Goal: Task Accomplishment & Management: Use online tool/utility

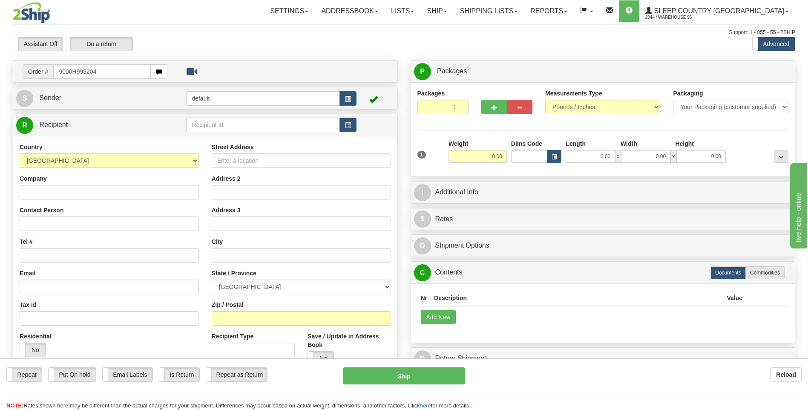
type input "9000H995204"
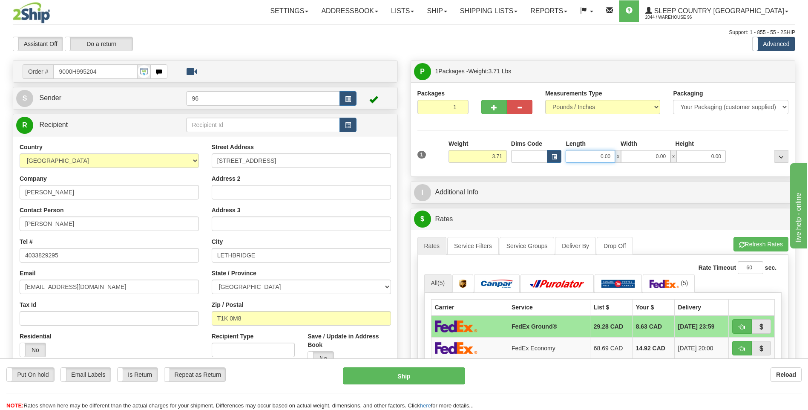
click at [613, 159] on input "0.00" at bounding box center [589, 156] width 49 height 13
type input "30.00"
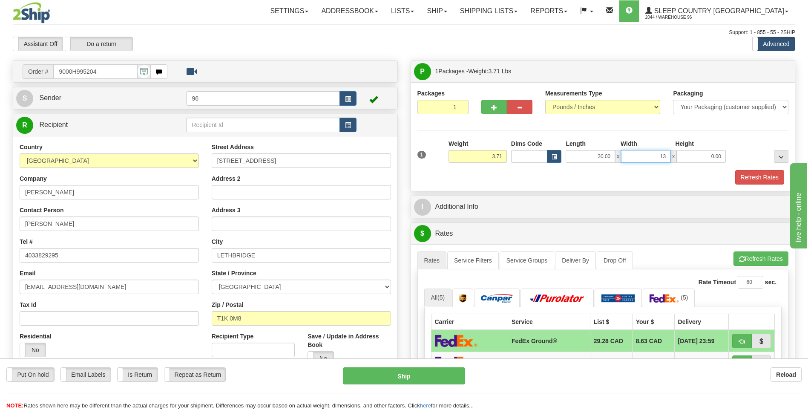
type input "13.00"
type input "7.00"
click at [750, 181] on button "Refresh Rates" at bounding box center [759, 177] width 49 height 14
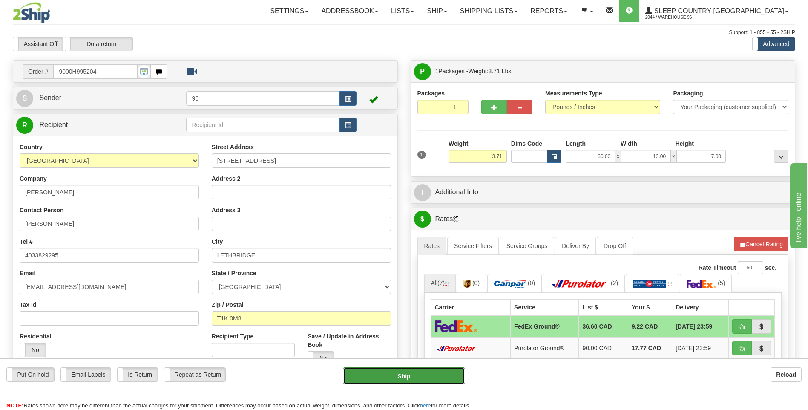
click at [409, 372] on button "Ship" at bounding box center [404, 375] width 122 height 17
type input "92"
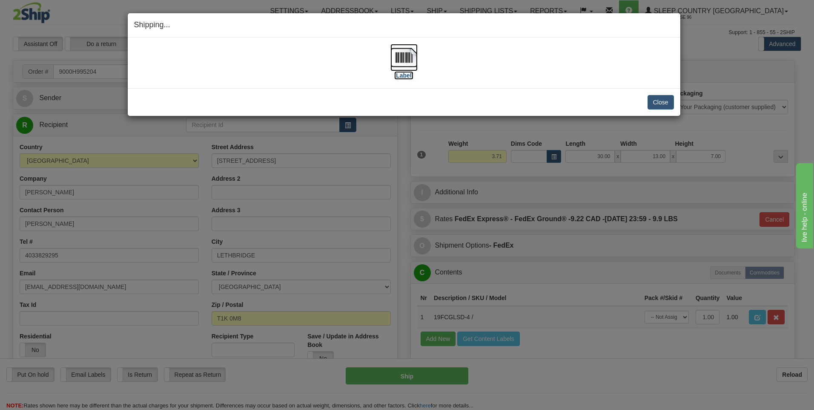
click at [406, 57] on img at bounding box center [403, 57] width 27 height 27
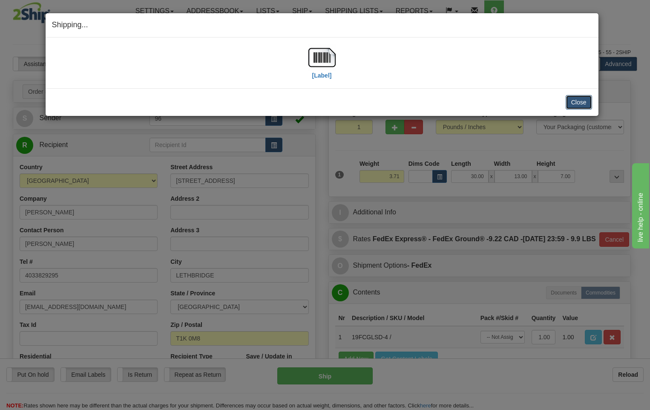
click at [572, 107] on button "Close" at bounding box center [578, 102] width 26 height 14
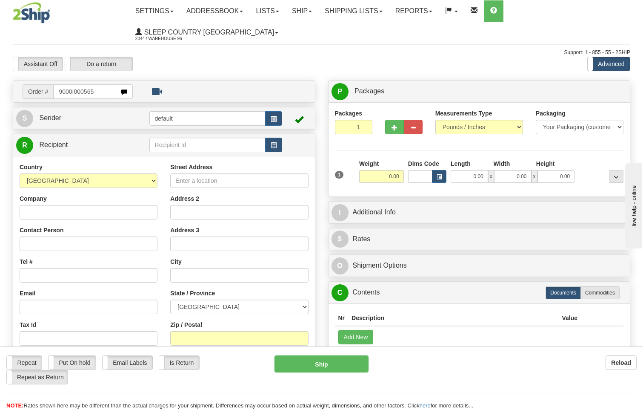
type input "9000I000565"
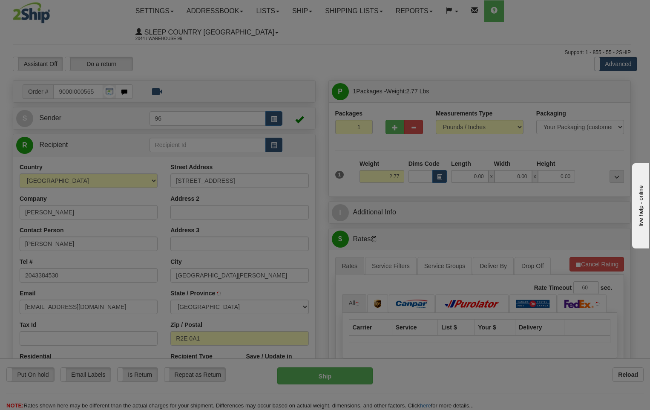
type input "EAST ST PAUL"
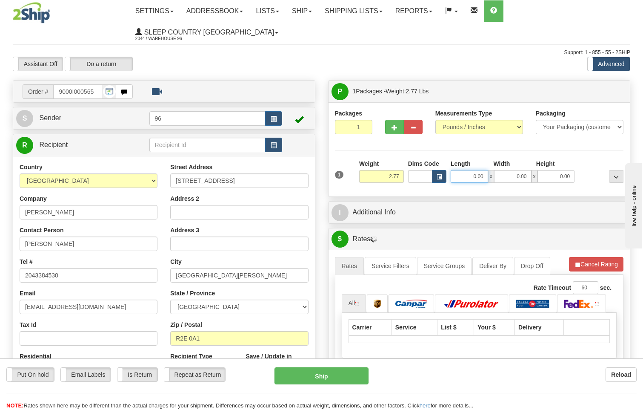
click at [483, 170] on input "0.00" at bounding box center [469, 176] width 37 height 13
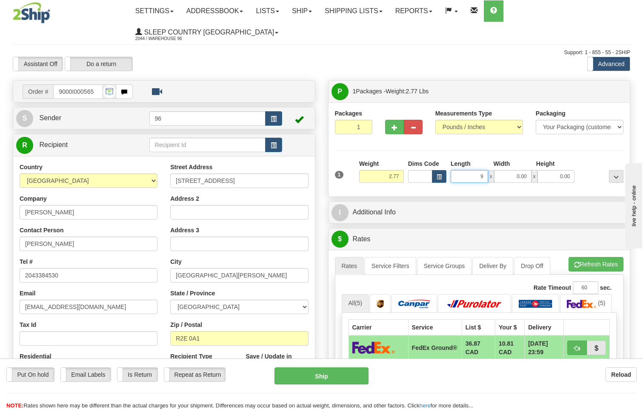
type input "9.00"
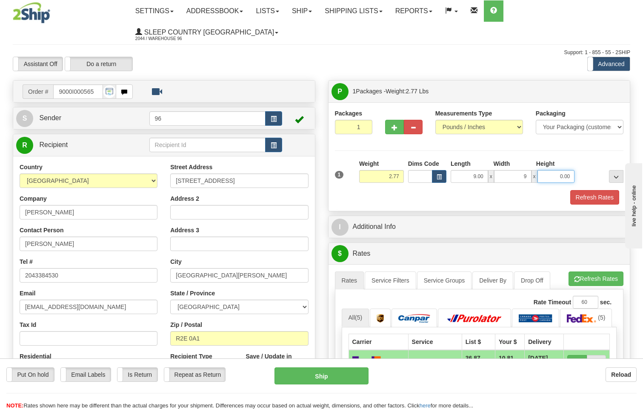
type input "9.00"
type input "8.00"
click at [327, 379] on button "Ship" at bounding box center [322, 375] width 95 height 17
type input "92"
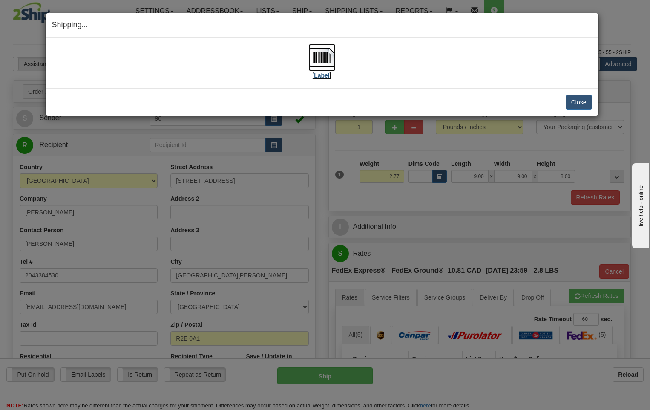
click at [324, 57] on img at bounding box center [321, 57] width 27 height 27
click at [581, 101] on button "Close" at bounding box center [578, 102] width 26 height 14
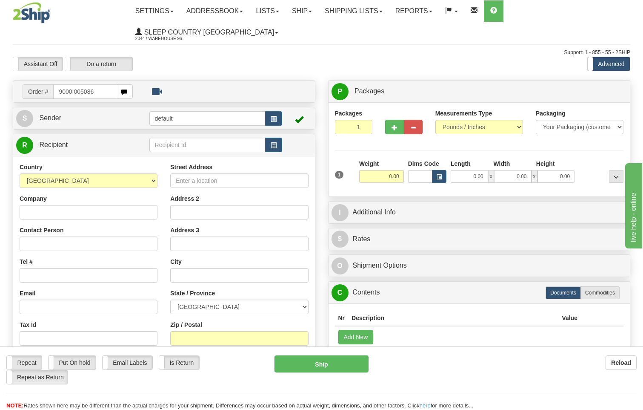
type input "9000I005086"
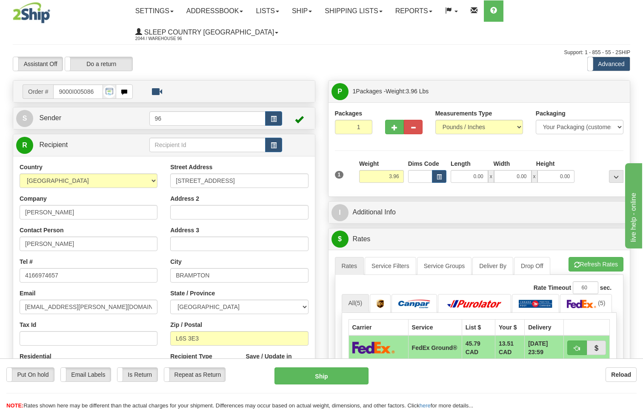
drag, startPoint x: 489, startPoint y: 152, endPoint x: 484, endPoint y: 155, distance: 5.3
click at [487, 170] on div "0.00 x 0.00 x 0.00" at bounding box center [513, 176] width 124 height 13
click at [483, 170] on input "0.00" at bounding box center [469, 176] width 37 height 13
type input "13.00"
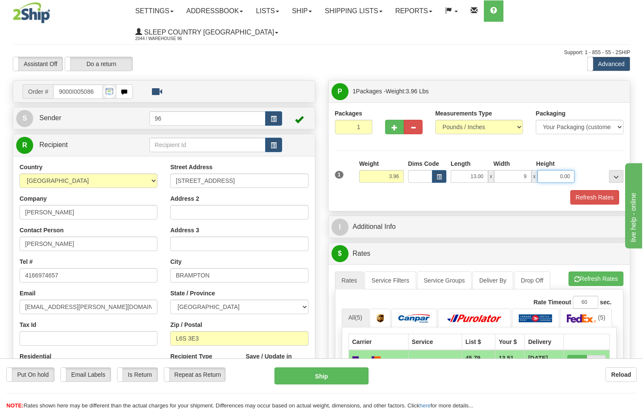
type input "9.00"
type input "7.00"
click at [605, 190] on button "Refresh Rates" at bounding box center [594, 197] width 49 height 14
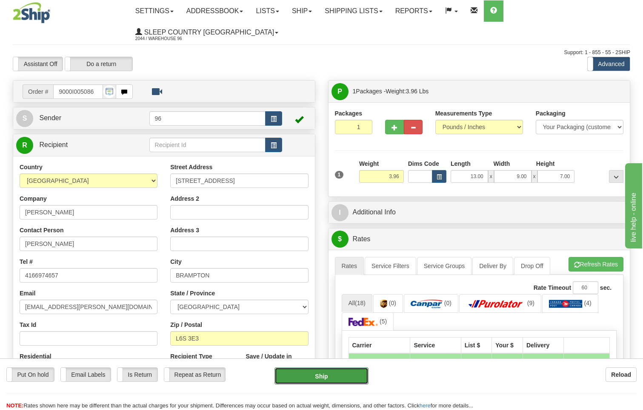
click at [352, 375] on button "Ship" at bounding box center [322, 375] width 95 height 17
type input "92"
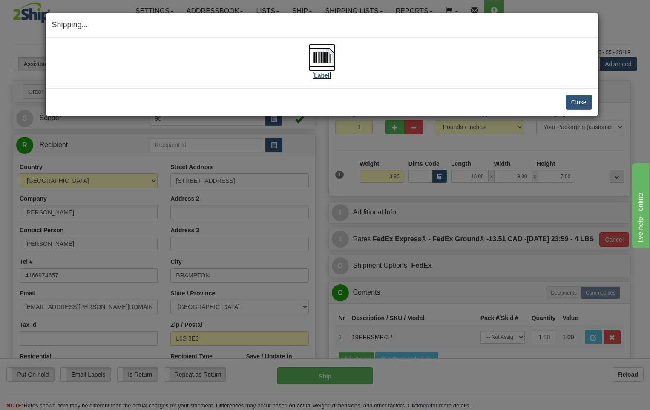
click at [315, 57] on img at bounding box center [321, 57] width 27 height 27
click at [576, 104] on button "Close" at bounding box center [578, 102] width 26 height 14
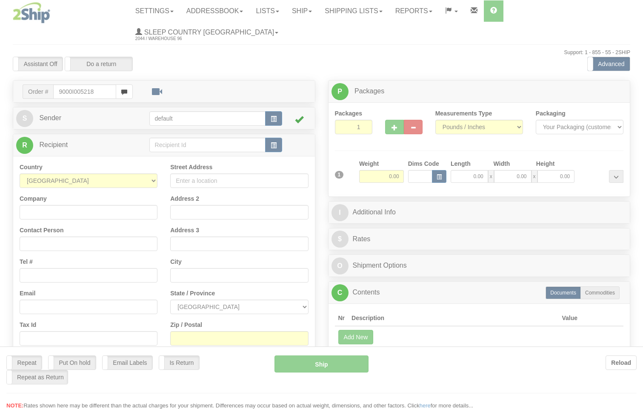
type input "9000I005218"
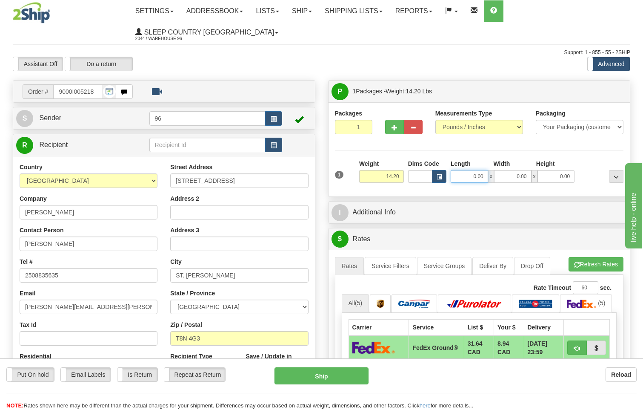
click at [484, 170] on input "0.00" at bounding box center [469, 176] width 37 height 13
type input "21.00"
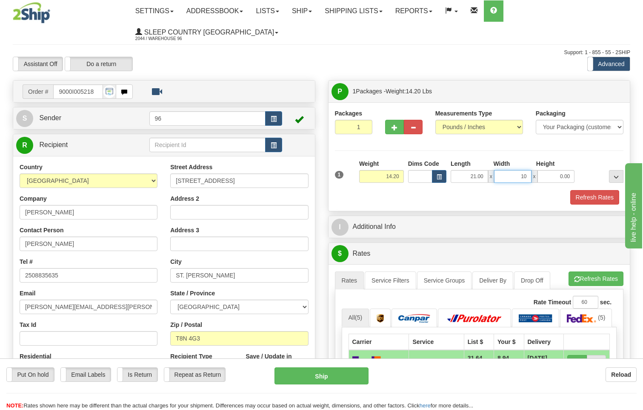
type input "10.00"
type input "11.00"
click at [601, 190] on button "Refresh Rates" at bounding box center [594, 197] width 49 height 14
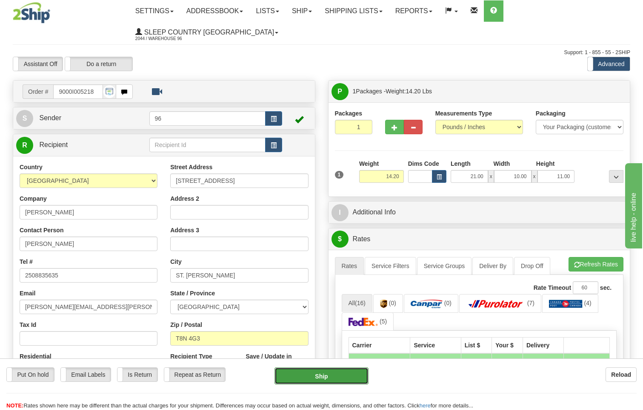
click at [341, 373] on button "Ship" at bounding box center [322, 375] width 95 height 17
type input "92"
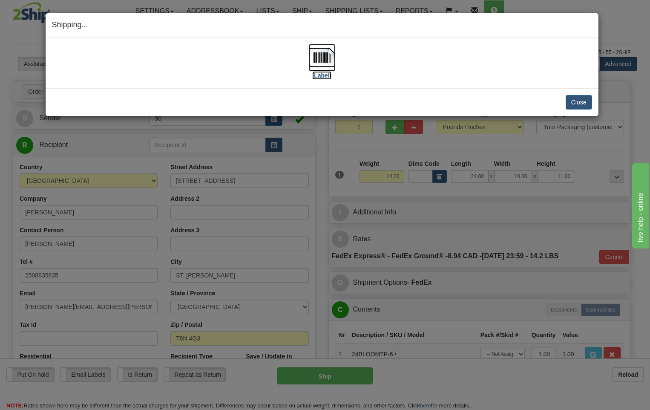
click at [322, 54] on img at bounding box center [321, 57] width 27 height 27
click at [580, 104] on button "Close" at bounding box center [578, 102] width 26 height 14
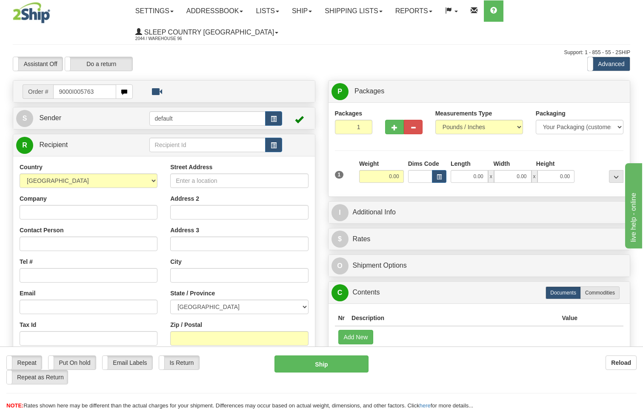
type input "9000I005763"
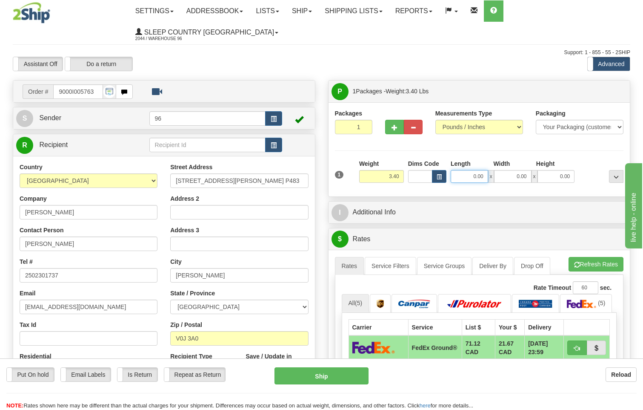
click at [487, 170] on input "0.00" at bounding box center [469, 176] width 37 height 13
type input "11.00"
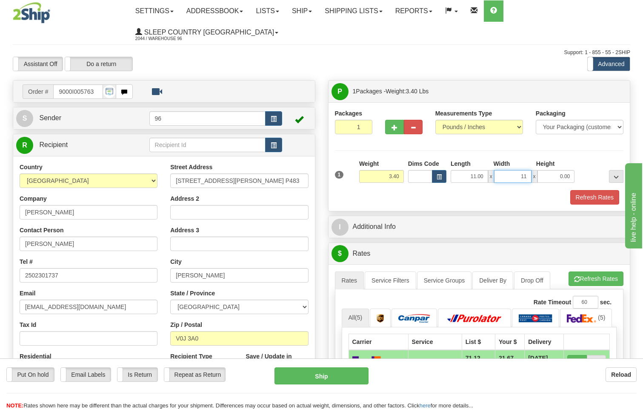
type input "11.00"
type input "5.00"
click at [600, 190] on button "Refresh Rates" at bounding box center [594, 197] width 49 height 14
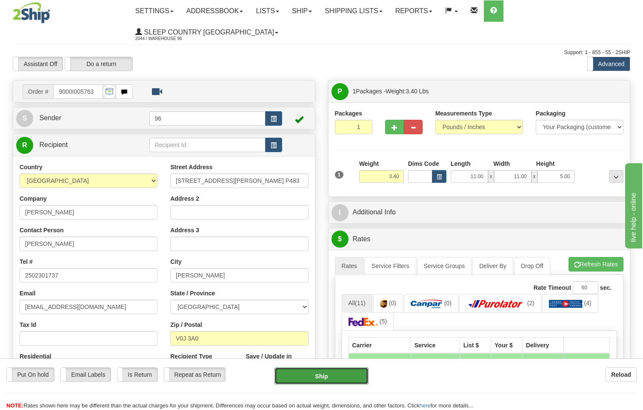
click at [329, 375] on button "Ship" at bounding box center [322, 375] width 95 height 17
type input "260"
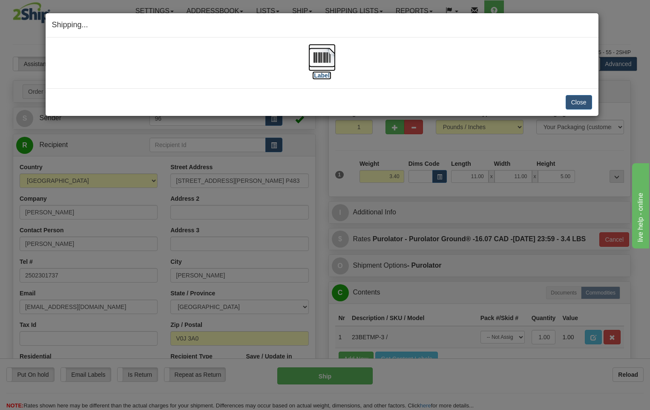
click at [319, 59] on img at bounding box center [321, 57] width 27 height 27
click at [587, 106] on button "Close" at bounding box center [578, 102] width 26 height 14
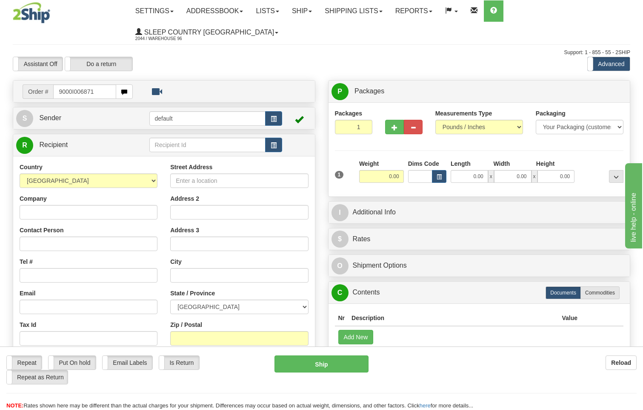
type input "9000I006871"
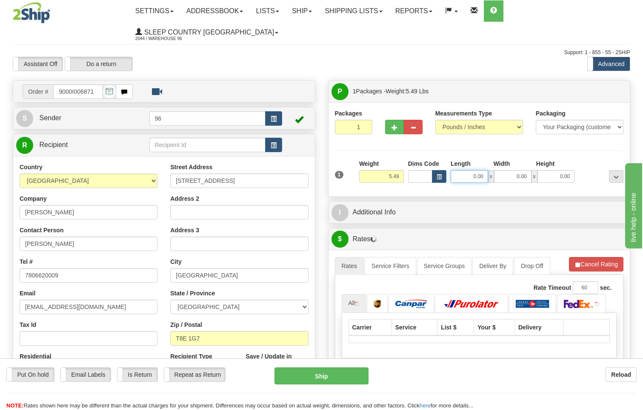
click at [486, 170] on input "0.00" at bounding box center [469, 176] width 37 height 13
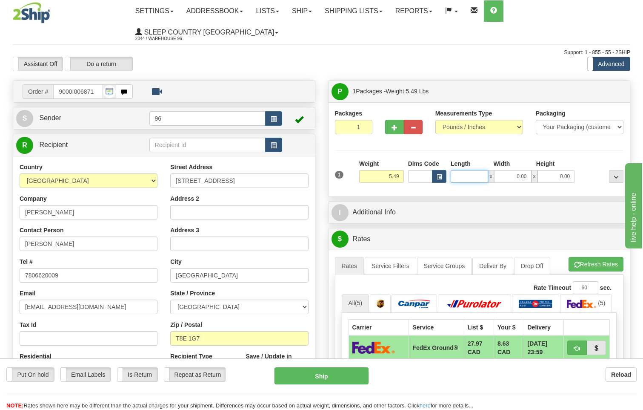
click at [486, 170] on input "Length" at bounding box center [469, 176] width 37 height 13
type input "12.00"
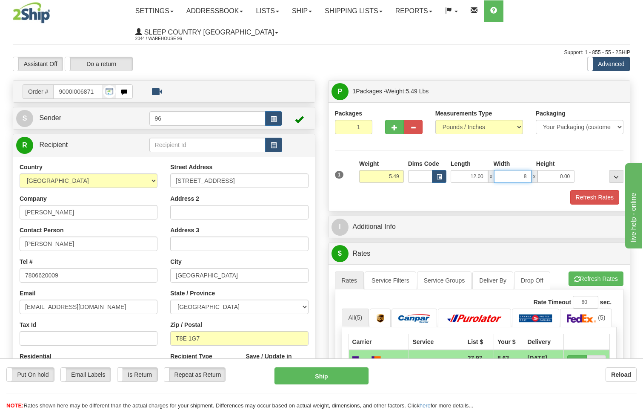
type input "8.00"
click at [600, 190] on button "Refresh Rates" at bounding box center [594, 197] width 49 height 14
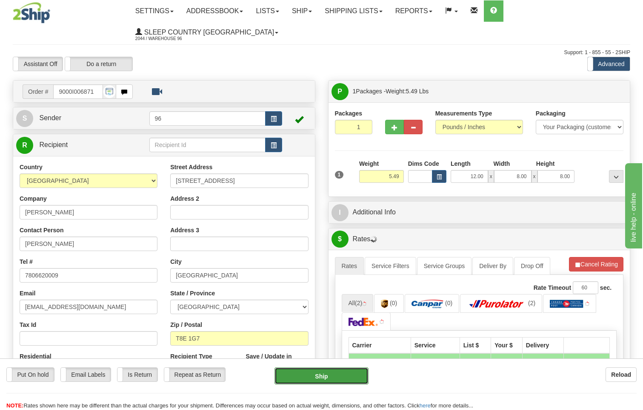
click at [344, 377] on button "Ship" at bounding box center [322, 375] width 95 height 17
type input "92"
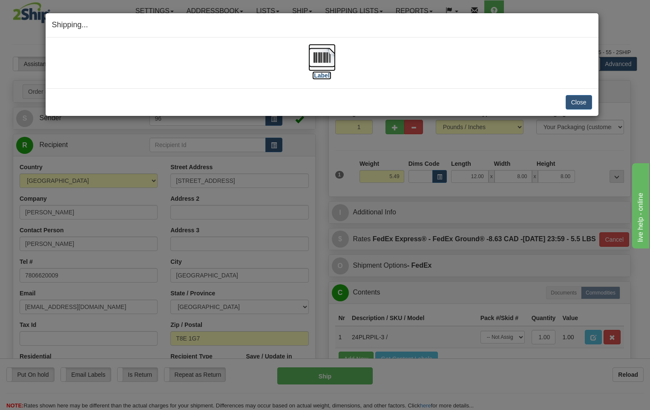
click at [322, 59] on img at bounding box center [321, 57] width 27 height 27
click at [578, 106] on button "Close" at bounding box center [578, 102] width 26 height 14
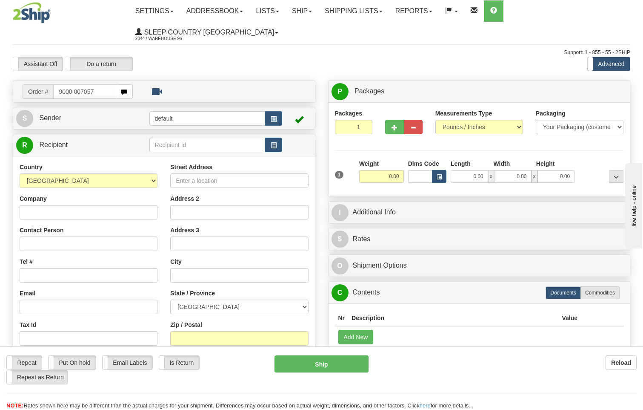
type input "9000I007057"
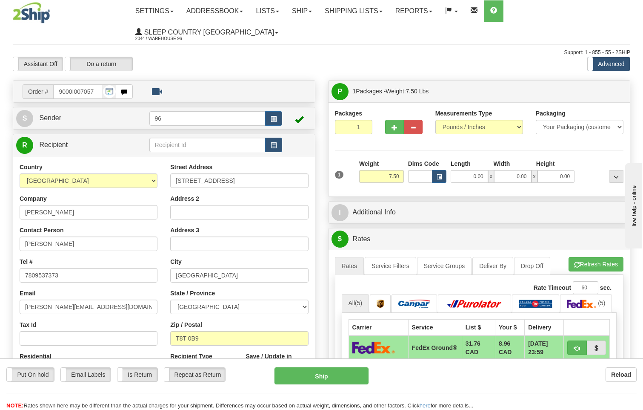
click at [491, 170] on span "x" at bounding box center [491, 176] width 6 height 13
click at [487, 170] on input "0.00" at bounding box center [469, 176] width 37 height 13
type input "13.00"
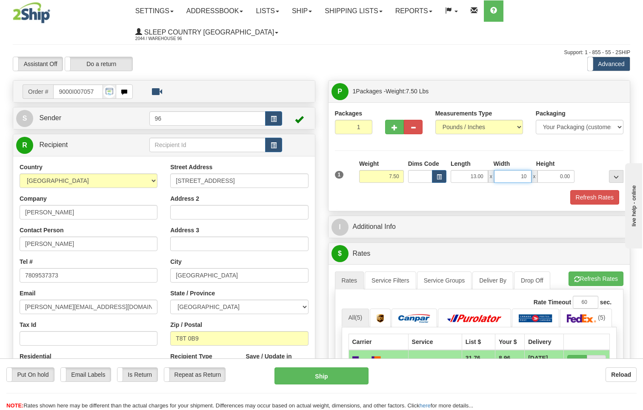
type input "10.00"
type input "4.00"
click at [599, 190] on button "Refresh Rates" at bounding box center [594, 197] width 49 height 14
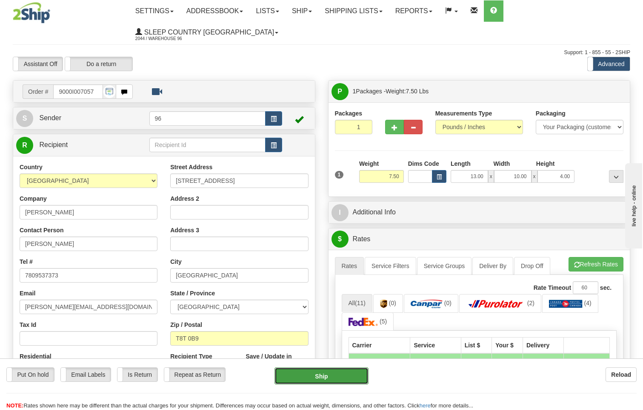
click at [358, 378] on button "Ship" at bounding box center [322, 375] width 95 height 17
type input "92"
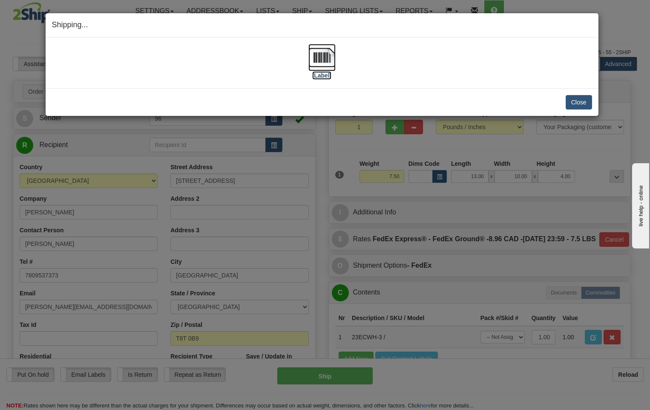
click at [325, 58] on img at bounding box center [321, 57] width 27 height 27
click at [575, 104] on button "Close" at bounding box center [578, 102] width 26 height 14
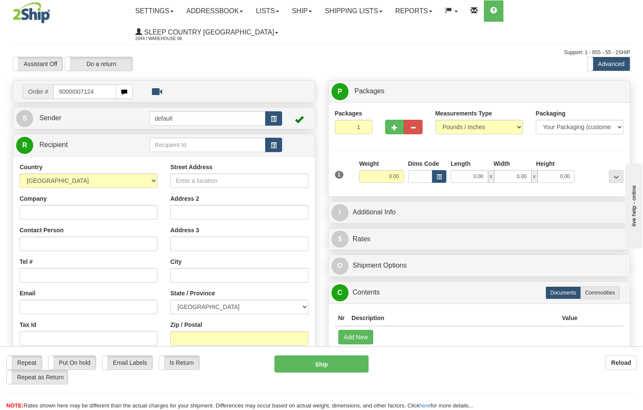
type input "9000I007124"
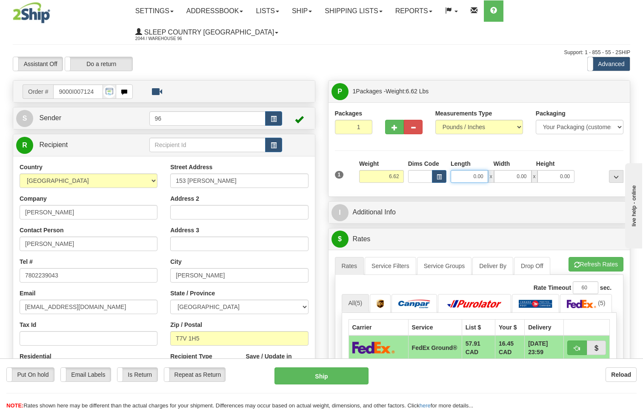
click at [488, 170] on input "0.00" at bounding box center [469, 176] width 37 height 13
type input "196.00"
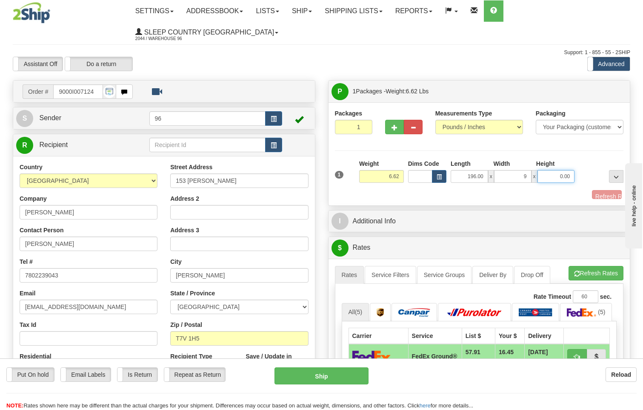
type input "9.00"
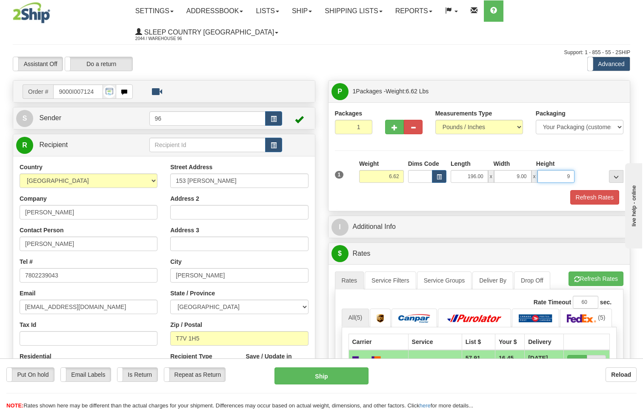
type input "9.00"
click at [585, 190] on button "Refresh Rates" at bounding box center [594, 197] width 49 height 14
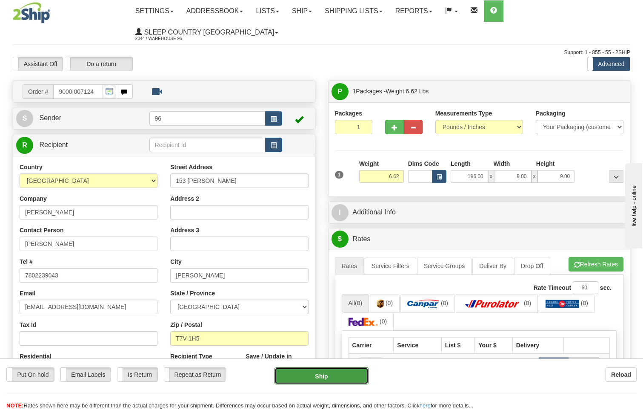
click at [338, 372] on button "Ship" at bounding box center [322, 375] width 95 height 17
click at [477, 170] on input "196.00" at bounding box center [469, 176] width 37 height 13
drag, startPoint x: 475, startPoint y: 155, endPoint x: 484, endPoint y: 185, distance: 31.8
click at [476, 170] on input "196.00" at bounding box center [469, 176] width 37 height 13
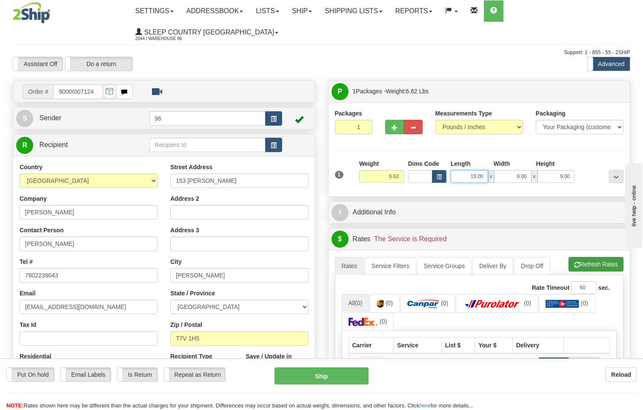
type input "19.00"
click at [587, 256] on div "A change has been made which could impact your rate estimate. To ensure the est…" at bounding box center [479, 348] width 289 height 185
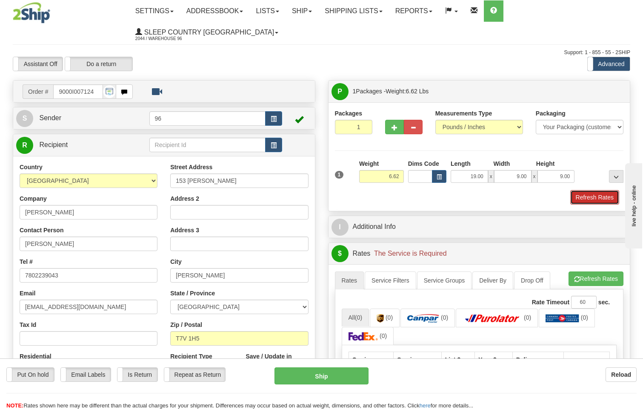
click at [607, 190] on button "Refresh Rates" at bounding box center [594, 197] width 49 height 14
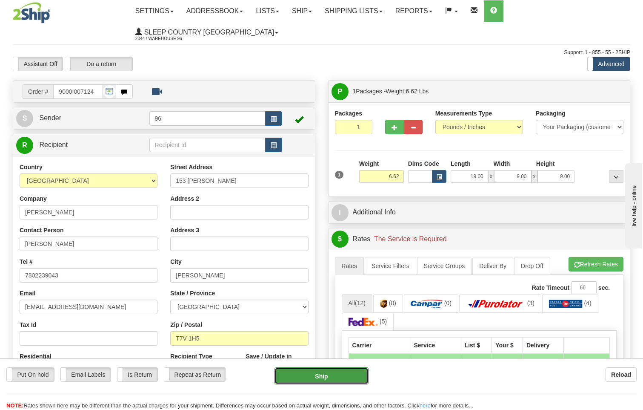
click at [347, 375] on button "Ship" at bounding box center [322, 375] width 95 height 17
type input "DOM.EP"
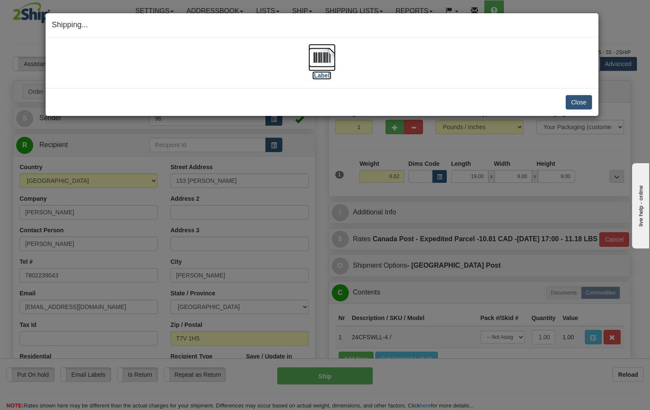
click at [319, 55] on img at bounding box center [321, 57] width 27 height 27
click at [578, 102] on button "Close" at bounding box center [578, 102] width 26 height 14
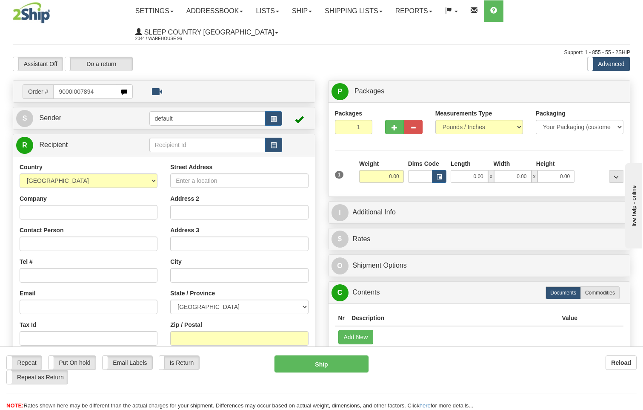
type input "9000I007894"
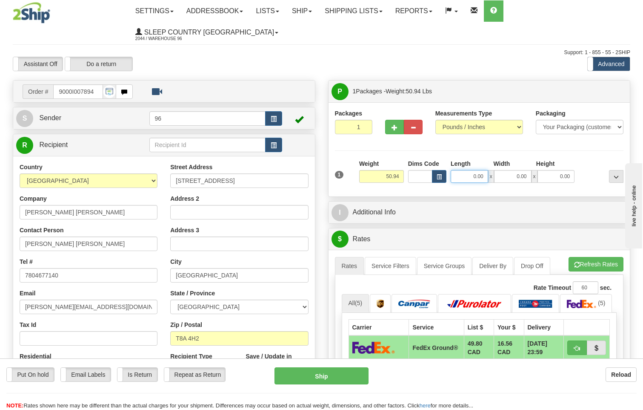
click at [485, 170] on input "0.00" at bounding box center [469, 176] width 37 height 13
type input "16.00"
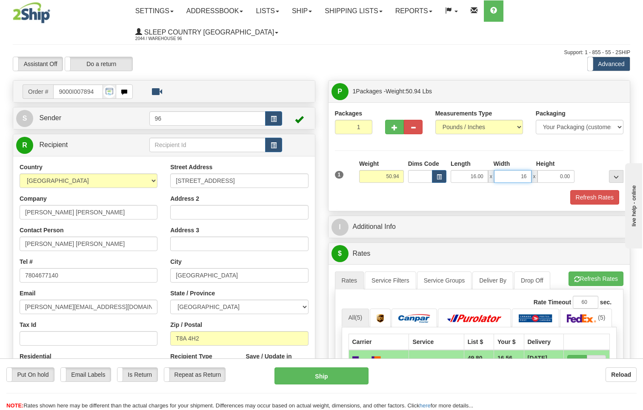
type input "16.00"
type input "42.00"
click at [591, 190] on button "Refresh Rates" at bounding box center [594, 197] width 49 height 14
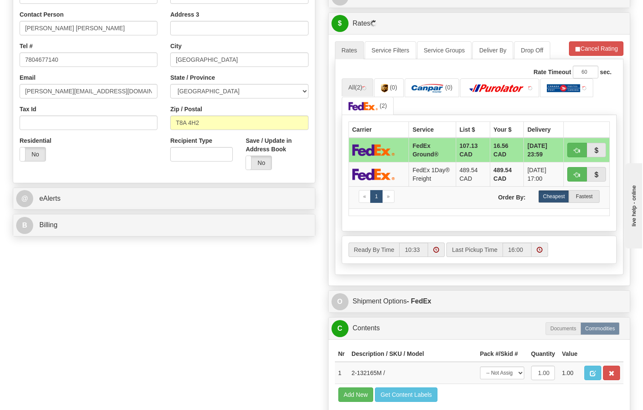
scroll to position [298, 0]
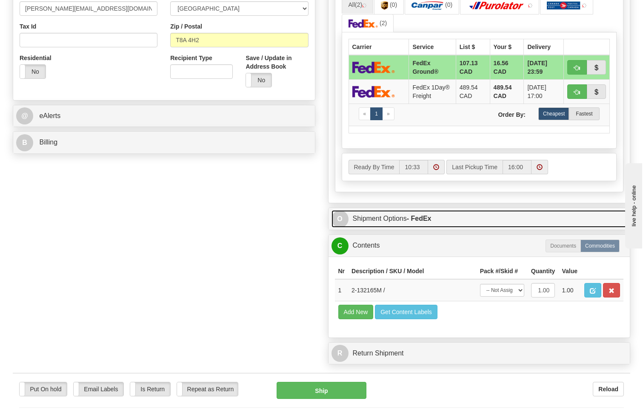
click at [429, 215] on strong "- FedEx" at bounding box center [419, 218] width 25 height 7
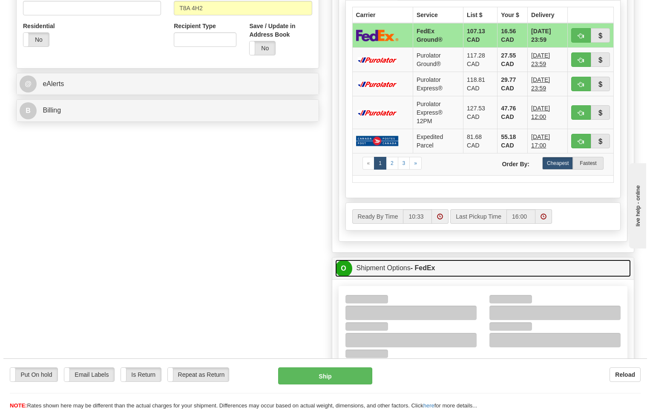
scroll to position [383, 0]
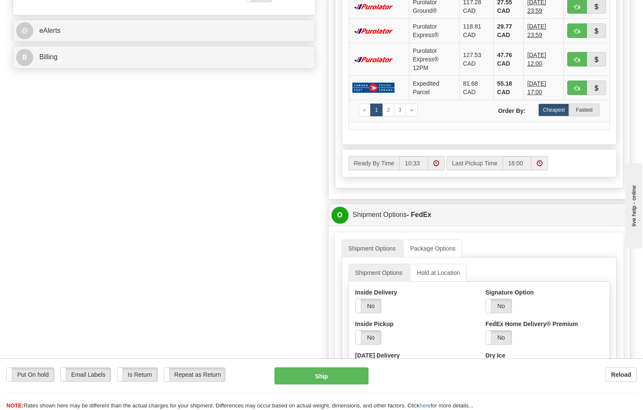
click at [508, 299] on label "No" at bounding box center [499, 306] width 26 height 14
click at [524, 338] on select "Adult Direct Indirect No Signature Required Service Default" at bounding box center [512, 345] width 52 height 14
select select "2"
click at [486, 338] on select "Adult Direct Indirect No Signature Required Service Default" at bounding box center [512, 345] width 52 height 14
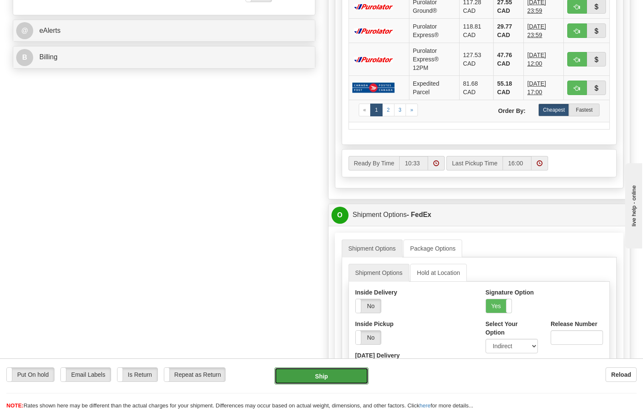
click at [334, 378] on button "Ship" at bounding box center [322, 375] width 95 height 17
type input "92"
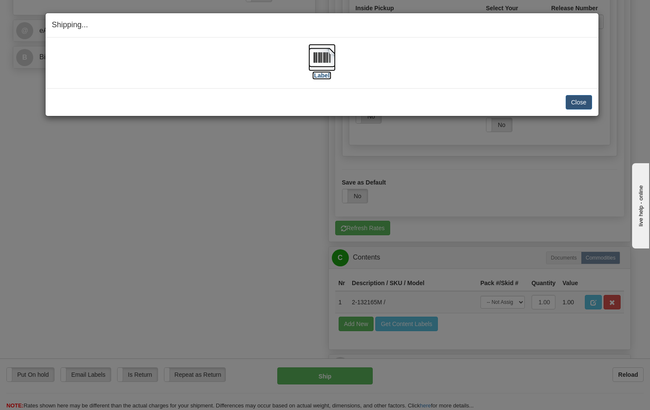
click at [329, 57] on img at bounding box center [321, 57] width 27 height 27
click at [578, 101] on button "Close" at bounding box center [578, 102] width 26 height 14
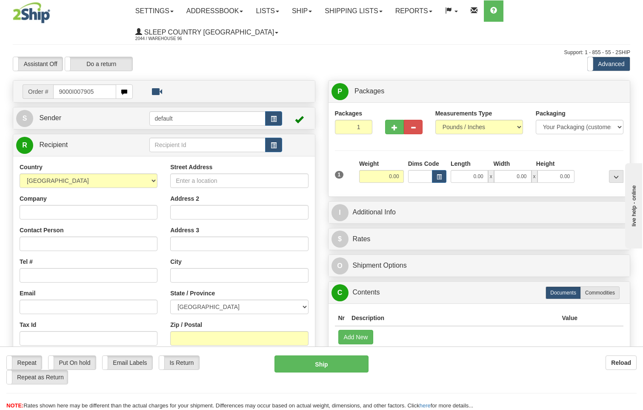
type input "9000I007905"
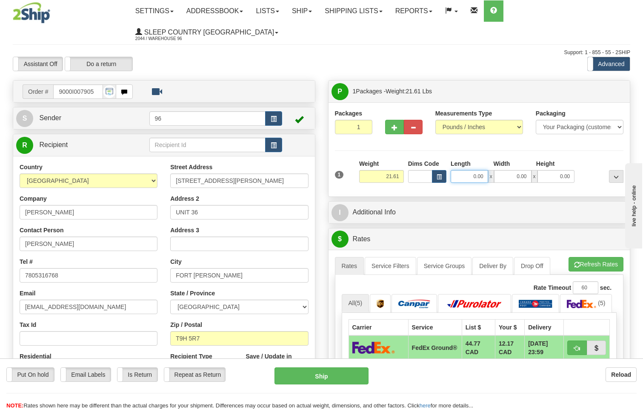
click at [487, 170] on input "0.00" at bounding box center [469, 176] width 37 height 13
type input "29.00"
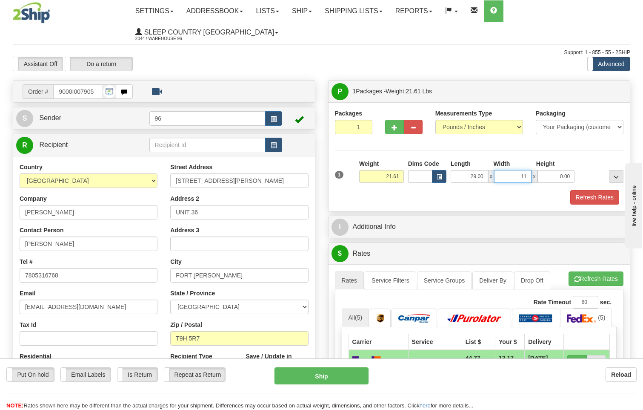
type input "11.00"
click at [605, 190] on button "Refresh Rates" at bounding box center [594, 197] width 49 height 14
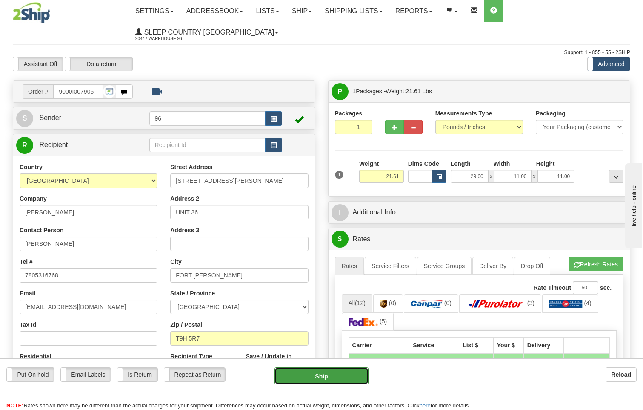
click at [341, 376] on button "Ship" at bounding box center [322, 375] width 95 height 17
type input "92"
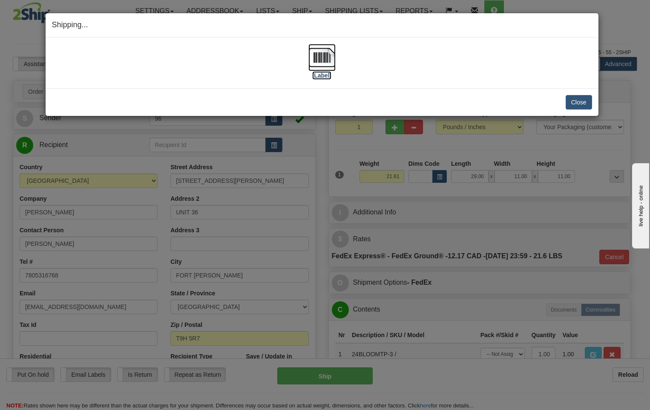
click at [329, 60] on img at bounding box center [321, 57] width 27 height 27
click at [579, 103] on button "Close" at bounding box center [578, 102] width 26 height 14
click at [579, 102] on button "Close" at bounding box center [578, 102] width 26 height 14
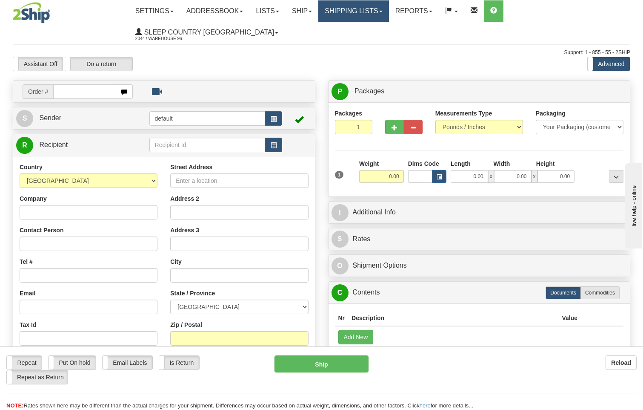
click at [365, 14] on link "Shipping lists" at bounding box center [353, 10] width 70 height 21
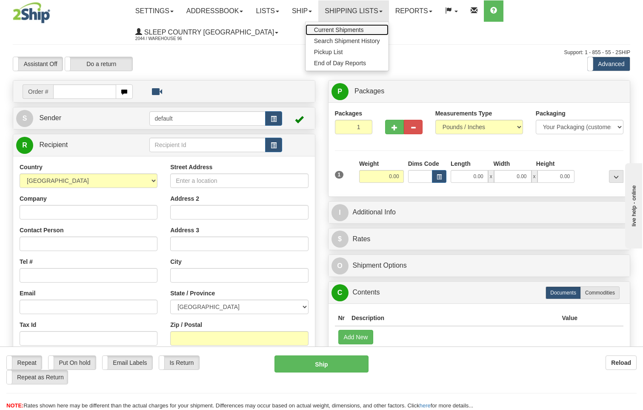
click at [363, 28] on span "Current Shipments" at bounding box center [339, 29] width 50 height 7
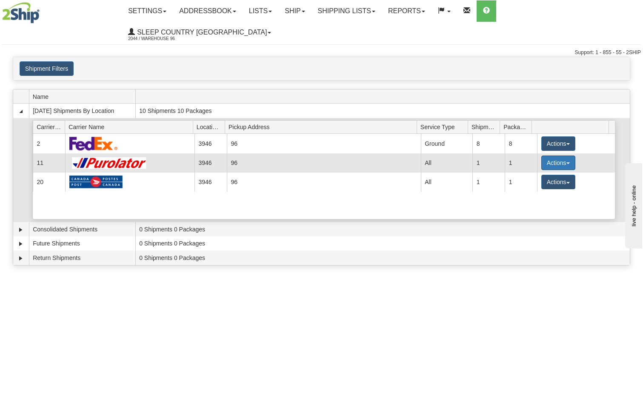
click at [559, 155] on button "Actions" at bounding box center [558, 162] width 34 height 14
click at [534, 175] on span "Details" at bounding box center [526, 178] width 23 height 6
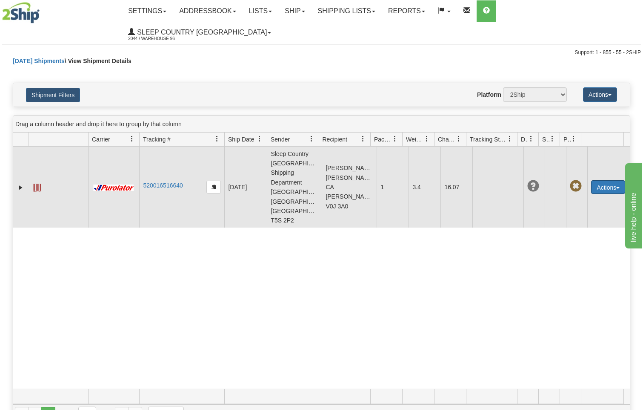
click at [604, 180] on button "Actions" at bounding box center [608, 187] width 34 height 14
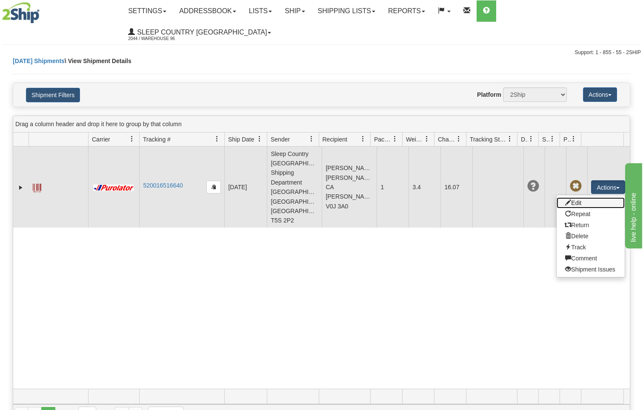
click at [573, 197] on link "Edit" at bounding box center [591, 202] width 68 height 11
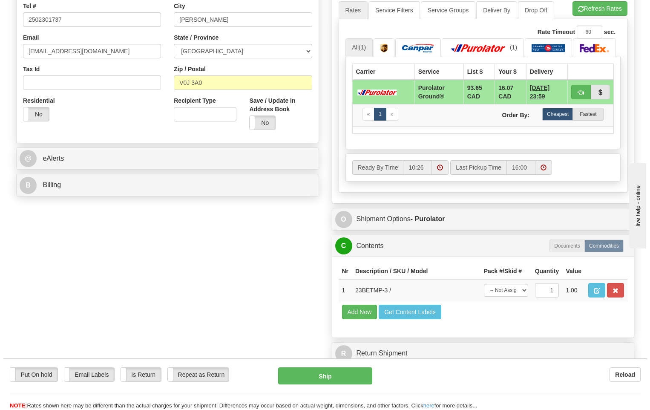
scroll to position [341, 0]
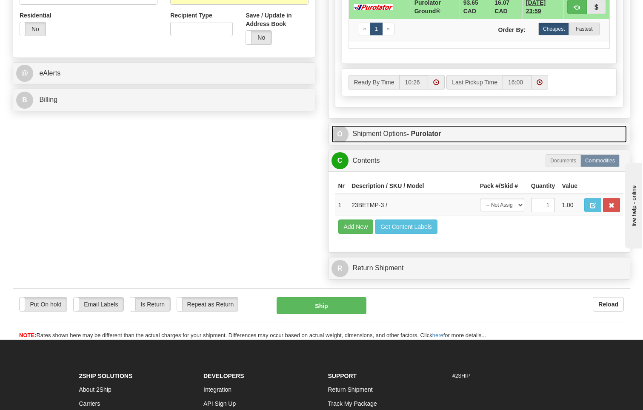
click at [422, 130] on strong "- Purolator" at bounding box center [424, 133] width 34 height 7
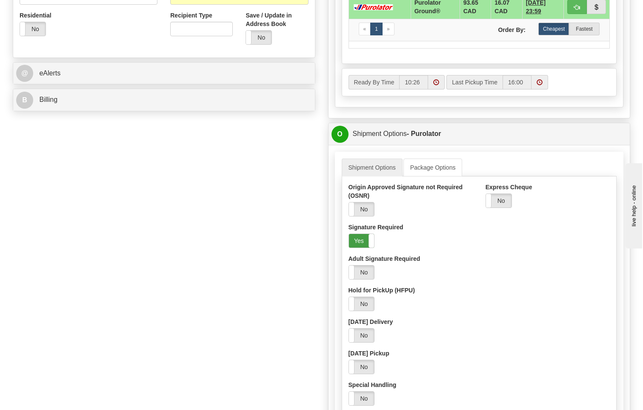
click at [363, 235] on label "Yes" at bounding box center [362, 241] width 26 height 14
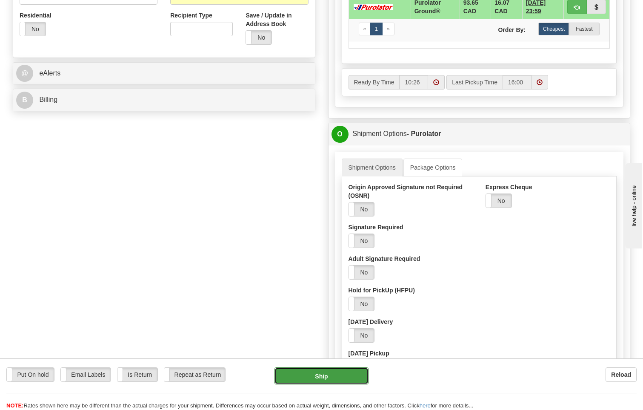
click at [355, 374] on button "Ship" at bounding box center [322, 375] width 95 height 17
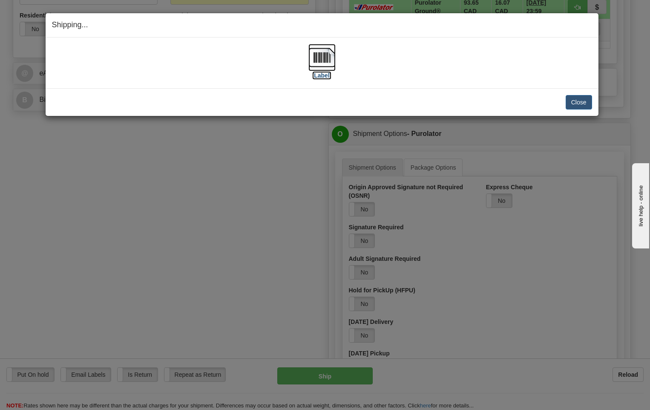
click at [322, 56] on img at bounding box center [321, 57] width 27 height 27
click at [584, 102] on button "Close" at bounding box center [578, 102] width 26 height 14
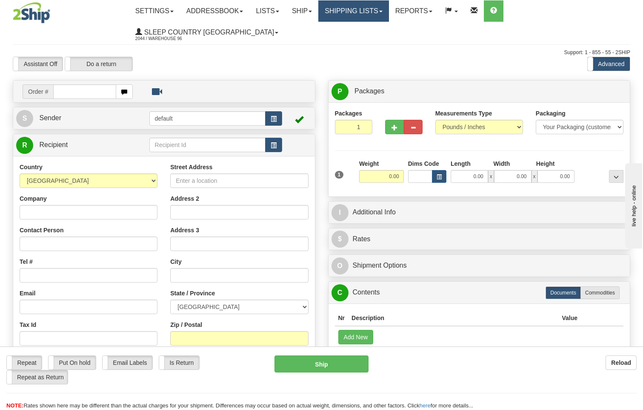
click at [362, 5] on link "Shipping lists" at bounding box center [353, 10] width 70 height 21
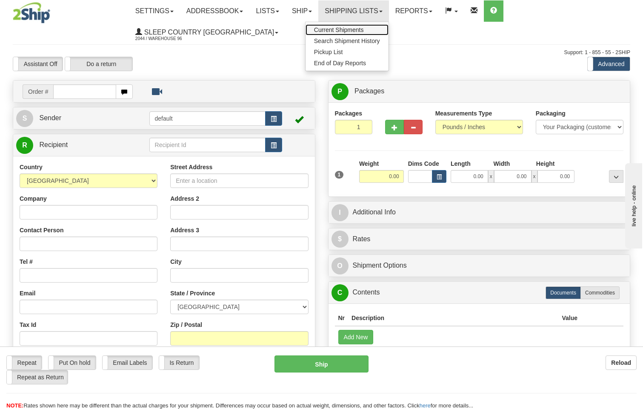
click at [341, 33] on span "Current Shipments" at bounding box center [339, 29] width 50 height 7
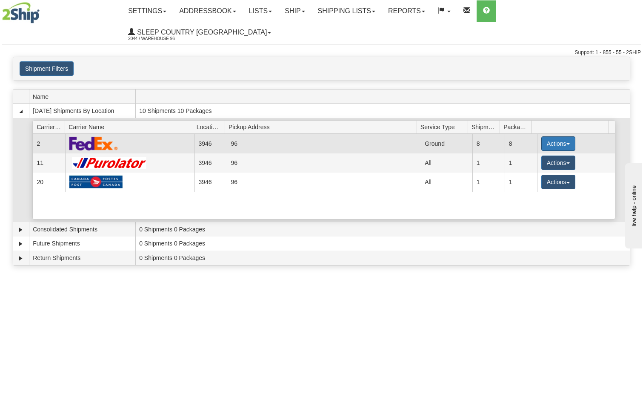
click at [562, 136] on button "Actions" at bounding box center [558, 143] width 34 height 14
click at [530, 167] on span "Close" at bounding box center [525, 170] width 20 height 6
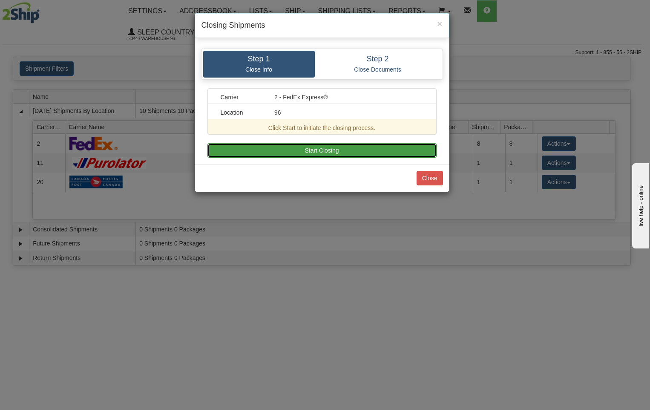
click at [350, 150] on button "Start Closing" at bounding box center [321, 150] width 229 height 14
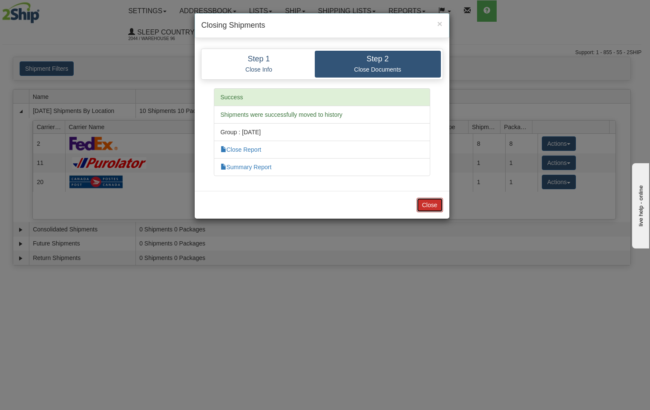
click at [431, 200] on button "Close" at bounding box center [429, 205] width 26 height 14
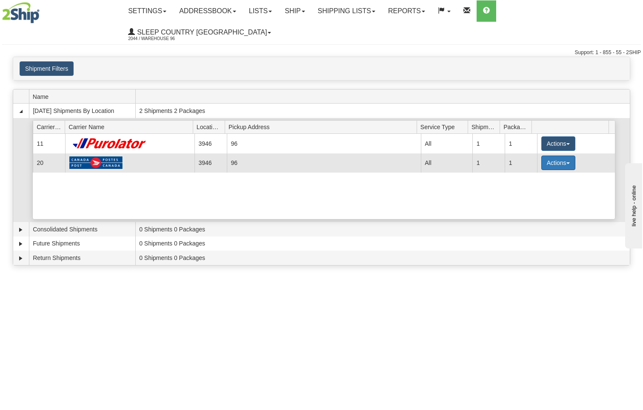
click at [550, 155] on button "Actions" at bounding box center [558, 162] width 34 height 14
click at [537, 184] on link "Close" at bounding box center [541, 189] width 68 height 11
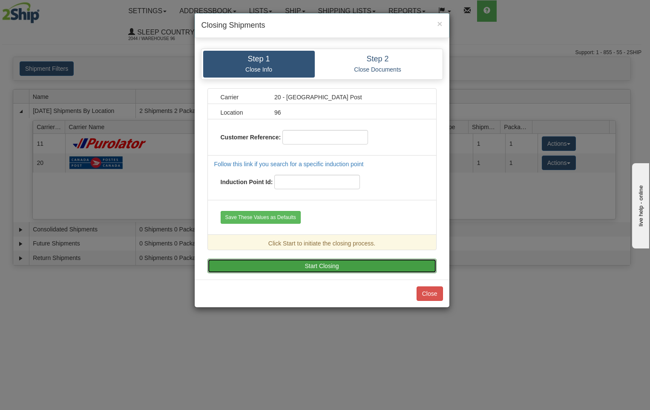
click at [347, 267] on button "Start Closing" at bounding box center [321, 265] width 229 height 14
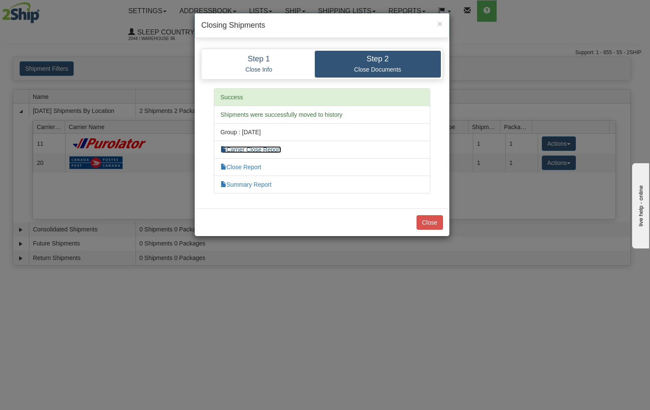
click at [269, 149] on link "Carrier Close Report" at bounding box center [251, 149] width 60 height 7
click at [250, 166] on link "Close Report" at bounding box center [241, 166] width 41 height 7
click at [258, 183] on link "Summary Report" at bounding box center [246, 184] width 51 height 7
click at [422, 217] on button "Close" at bounding box center [429, 222] width 26 height 14
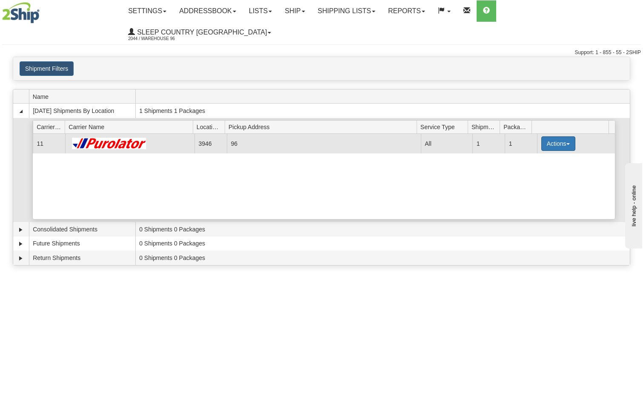
click at [548, 136] on button "Actions" at bounding box center [558, 143] width 34 height 14
click at [533, 178] on span "Pickup" at bounding box center [526, 181] width 23 height 6
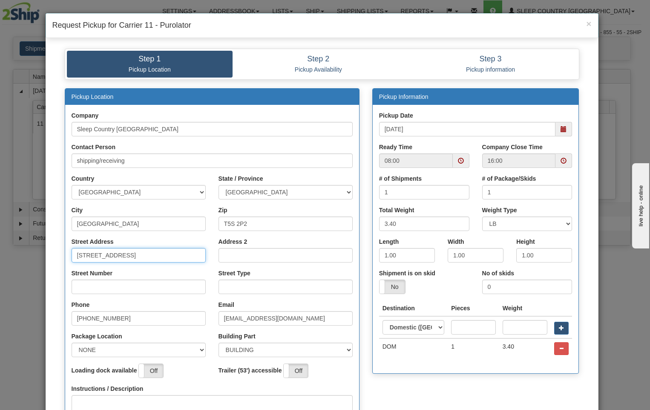
click at [162, 255] on input "[STREET_ADDRESS]" at bounding box center [139, 255] width 134 height 14
type input "18137"
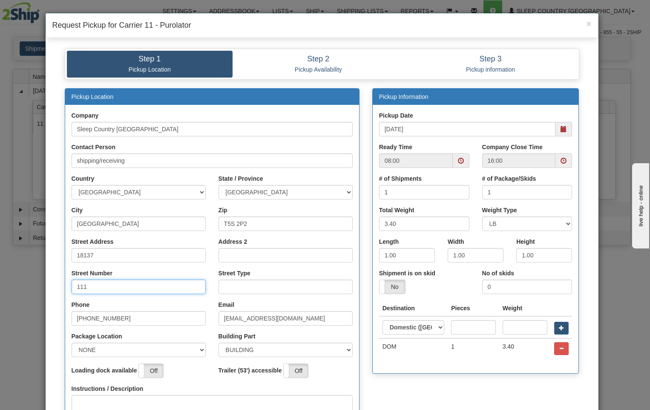
type input "111"
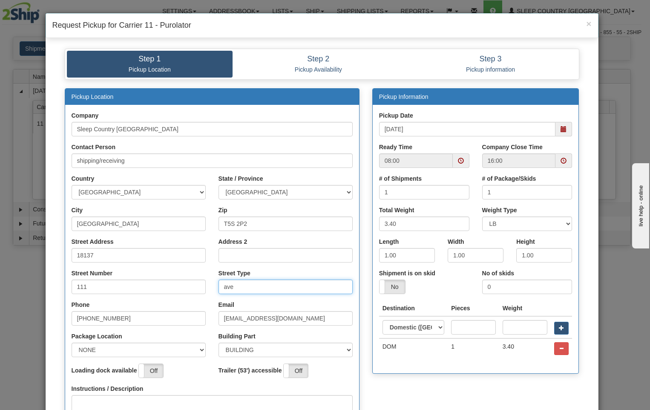
type input "ave"
click at [197, 352] on select "NONE FRONT REAR SIDE" at bounding box center [139, 349] width 134 height 14
select select "2"
click at [72, 342] on select "NONE FRONT REAR SIDE" at bounding box center [139, 349] width 134 height 14
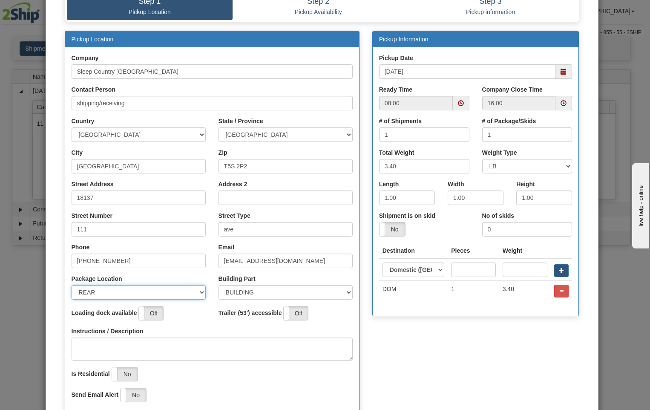
scroll to position [128, 0]
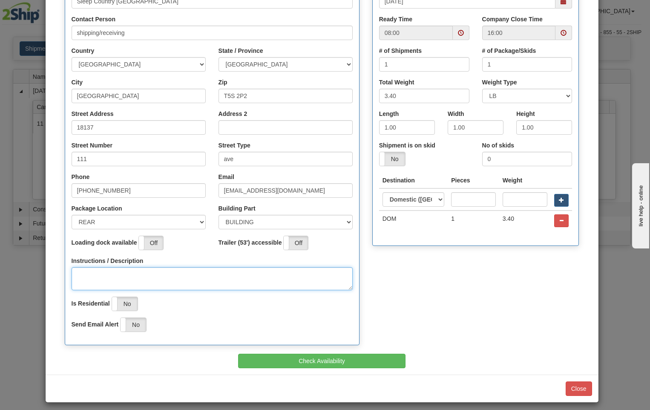
click at [98, 273] on textarea "Instructions / Description" at bounding box center [212, 278] width 281 height 23
drag, startPoint x: 458, startPoint y: 35, endPoint x: 459, endPoint y: 31, distance: 4.3
click at [458, 34] on span at bounding box center [461, 33] width 6 height 6
type textarea "pick up at rear of building"
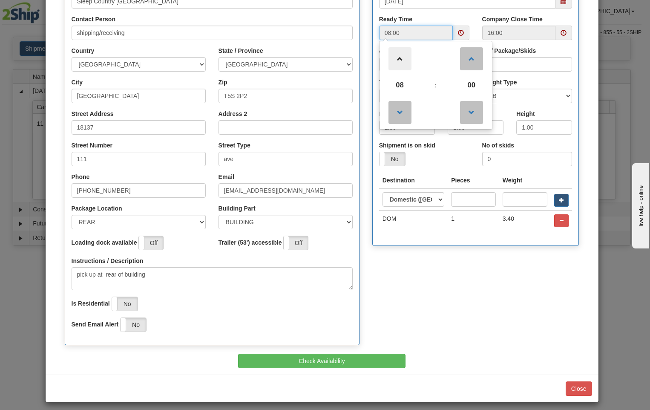
click at [398, 56] on span at bounding box center [399, 58] width 23 height 23
click at [396, 58] on span at bounding box center [399, 58] width 23 height 23
type input "12:00"
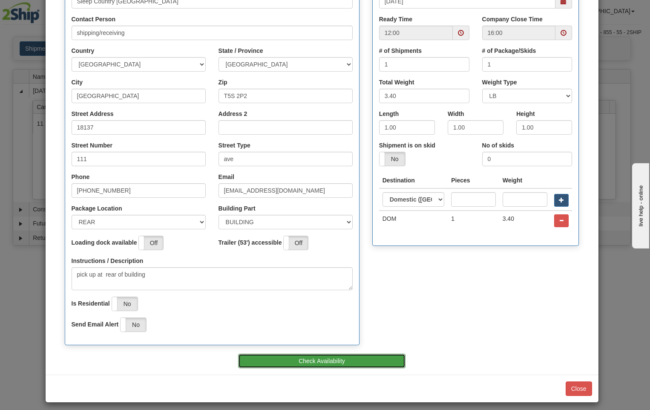
click at [349, 358] on button "Check Availability" at bounding box center [321, 360] width 167 height 14
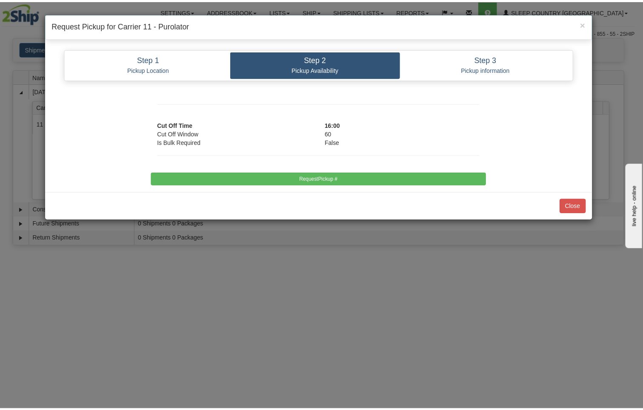
scroll to position [0, 0]
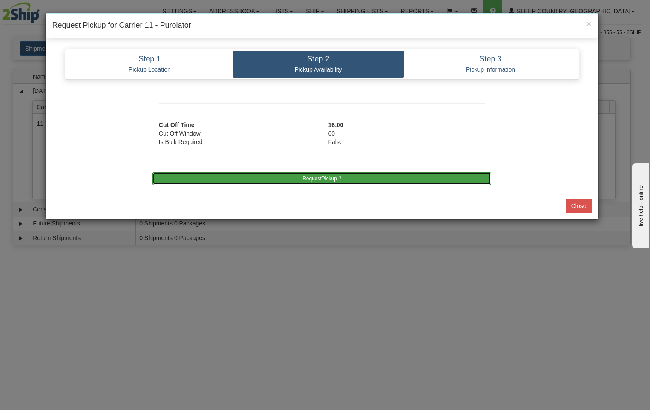
click at [376, 179] on button "RequestPickup #" at bounding box center [321, 178] width 338 height 13
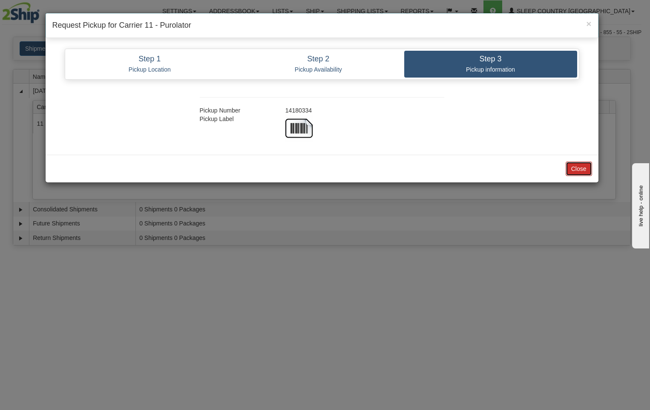
click at [578, 167] on button "Close" at bounding box center [578, 168] width 26 height 14
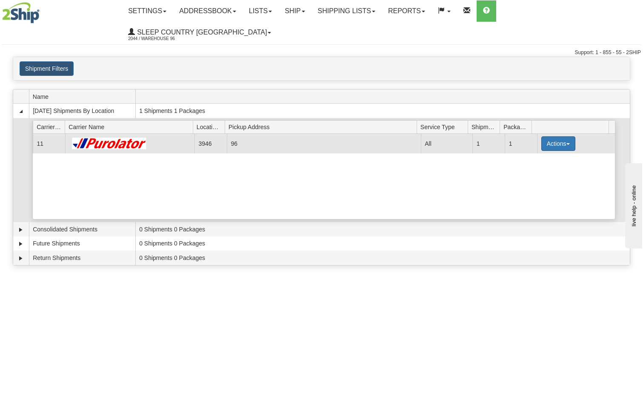
click at [553, 136] on button "Actions" at bounding box center [558, 143] width 34 height 14
click at [527, 167] on span "Close" at bounding box center [525, 170] width 20 height 6
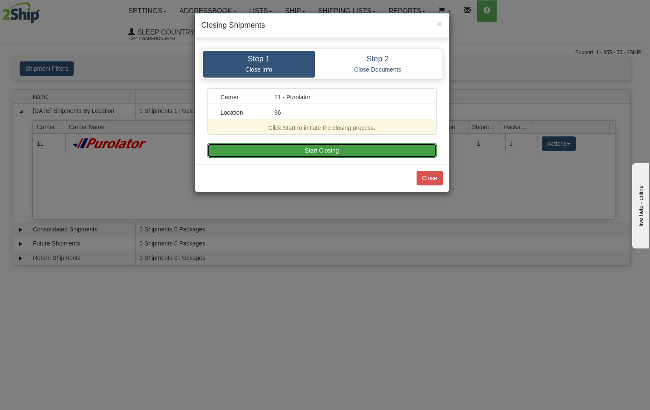
click at [349, 150] on button "Start Closing" at bounding box center [321, 150] width 229 height 14
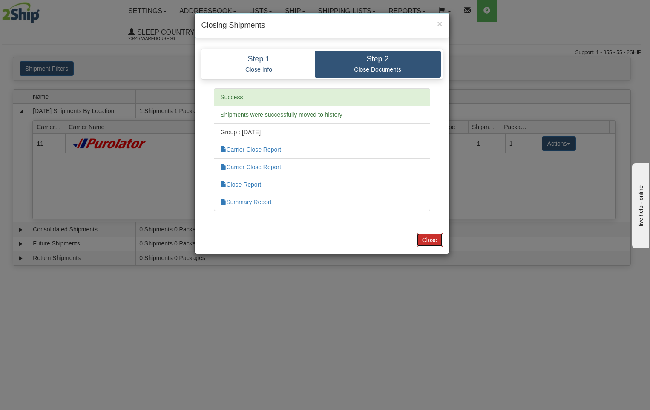
click at [432, 239] on button "Close" at bounding box center [429, 239] width 26 height 14
